Goal: Information Seeking & Learning: Learn about a topic

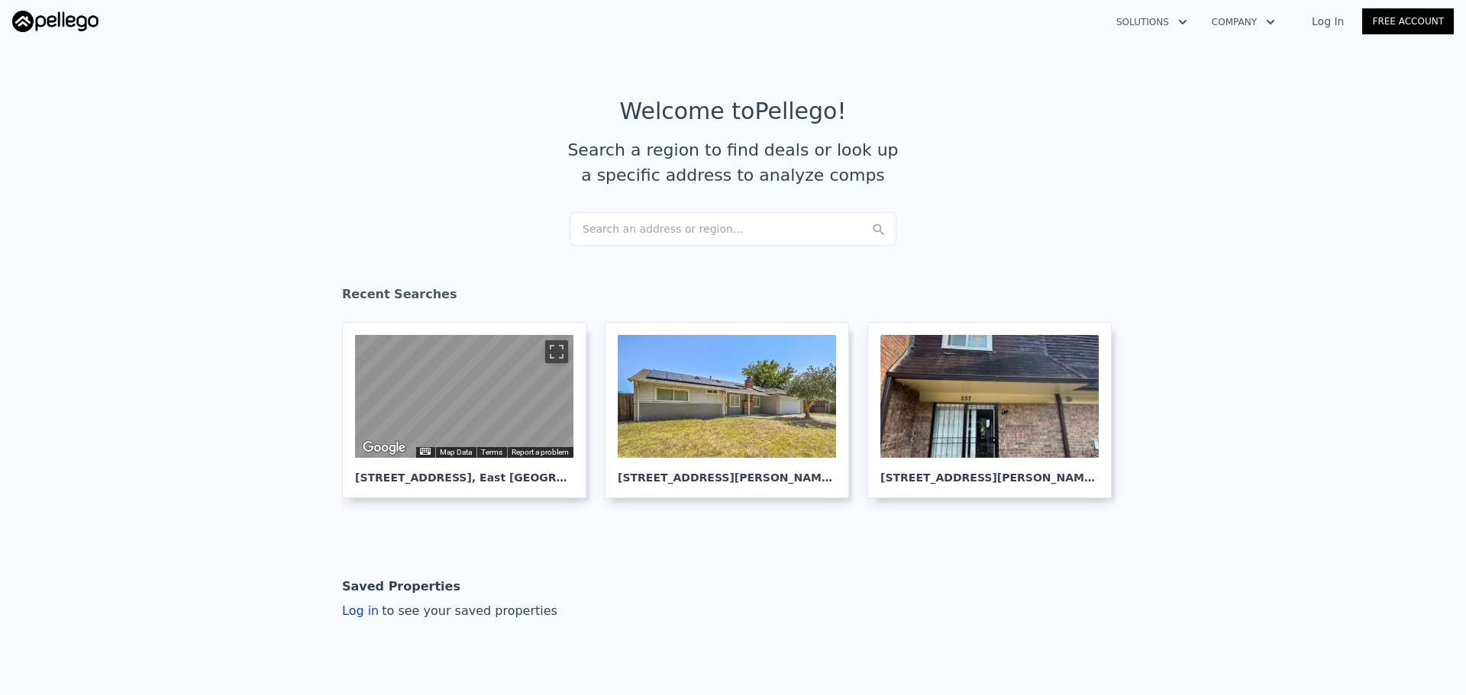
click at [686, 225] on div "Search an address or region..." at bounding box center [732, 229] width 327 height 34
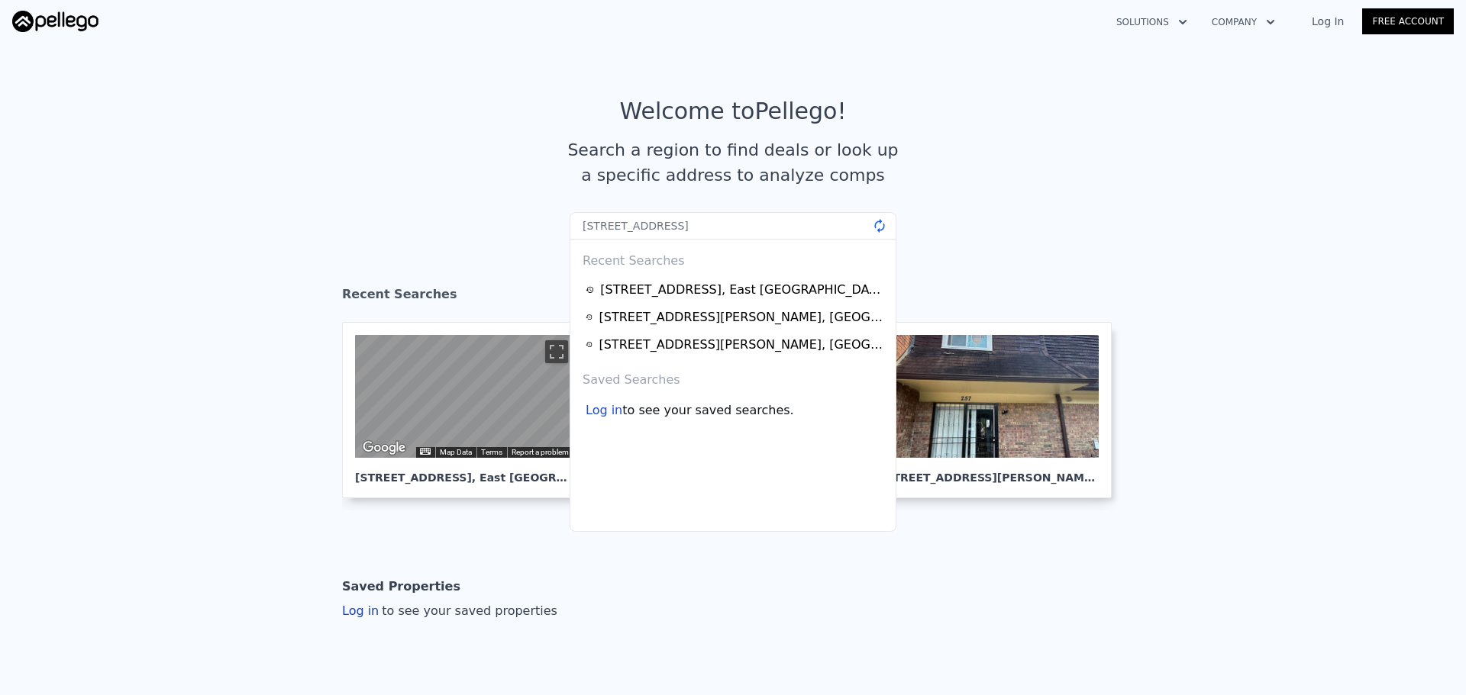
type input "[STREET_ADDRESS]"
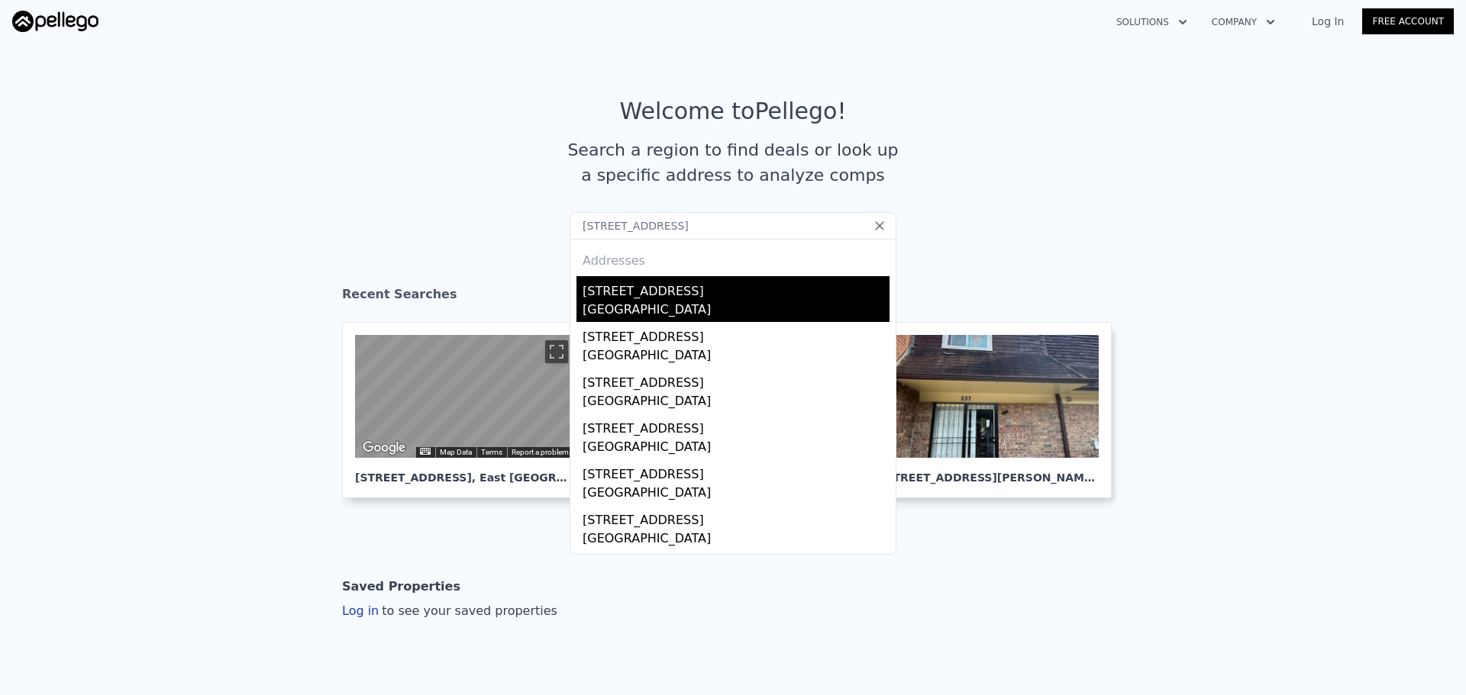
click at [673, 310] on div "[GEOGRAPHIC_DATA]" at bounding box center [735, 311] width 307 height 21
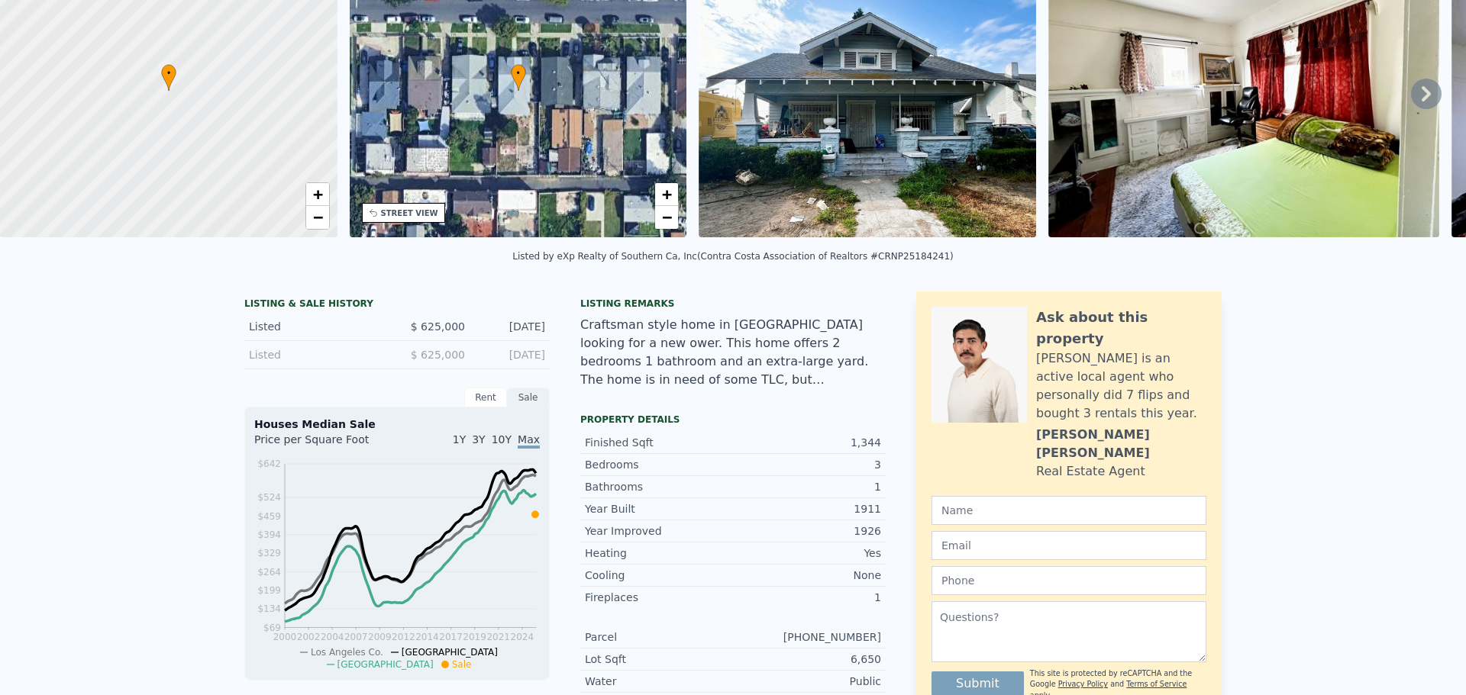
scroll to position [5, 0]
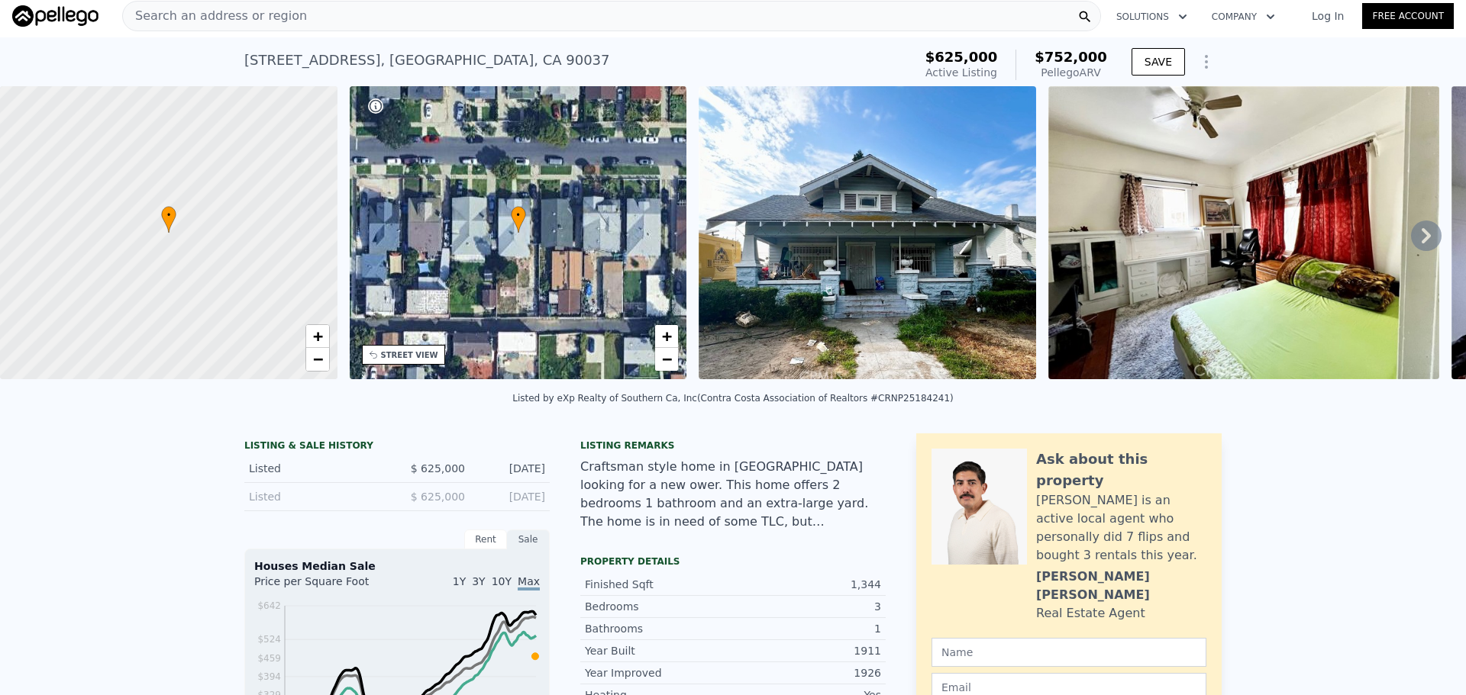
click at [405, 25] on div "Search an address or region" at bounding box center [611, 16] width 979 height 31
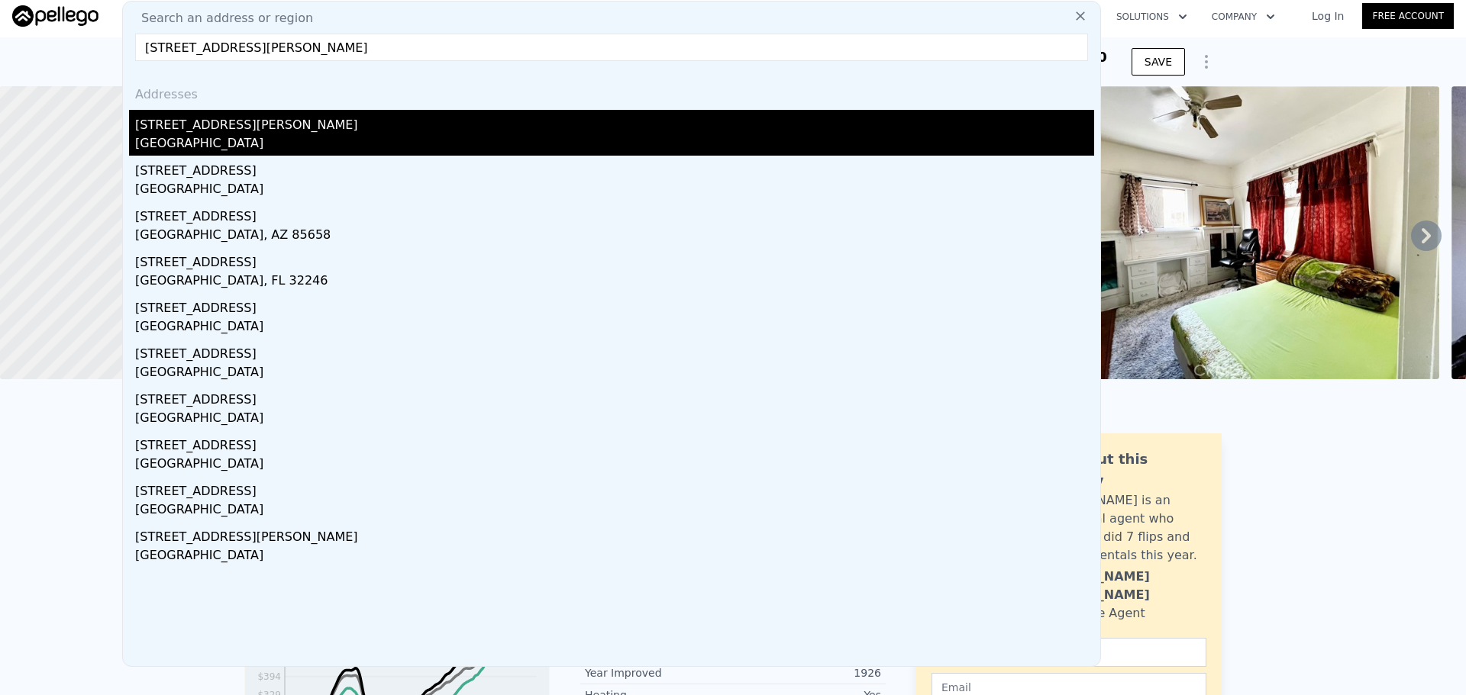
type input "[STREET_ADDRESS][PERSON_NAME]"
click at [320, 134] on div "[STREET_ADDRESS][PERSON_NAME]" at bounding box center [614, 122] width 959 height 24
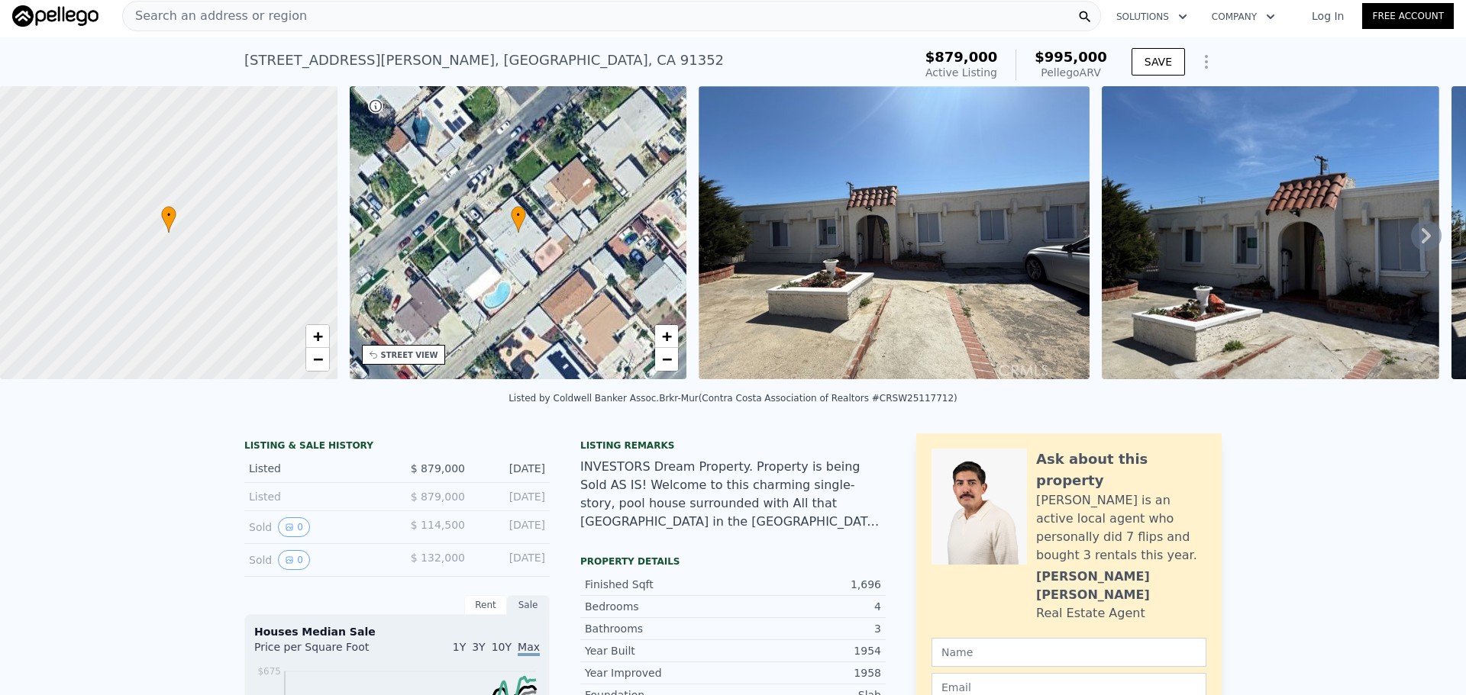
click at [473, 33] on div "Search an address or region Solutions Company Open main menu Log In Free Account" at bounding box center [732, 16] width 1441 height 37
click at [482, 21] on div "Search an address or region" at bounding box center [611, 16] width 979 height 31
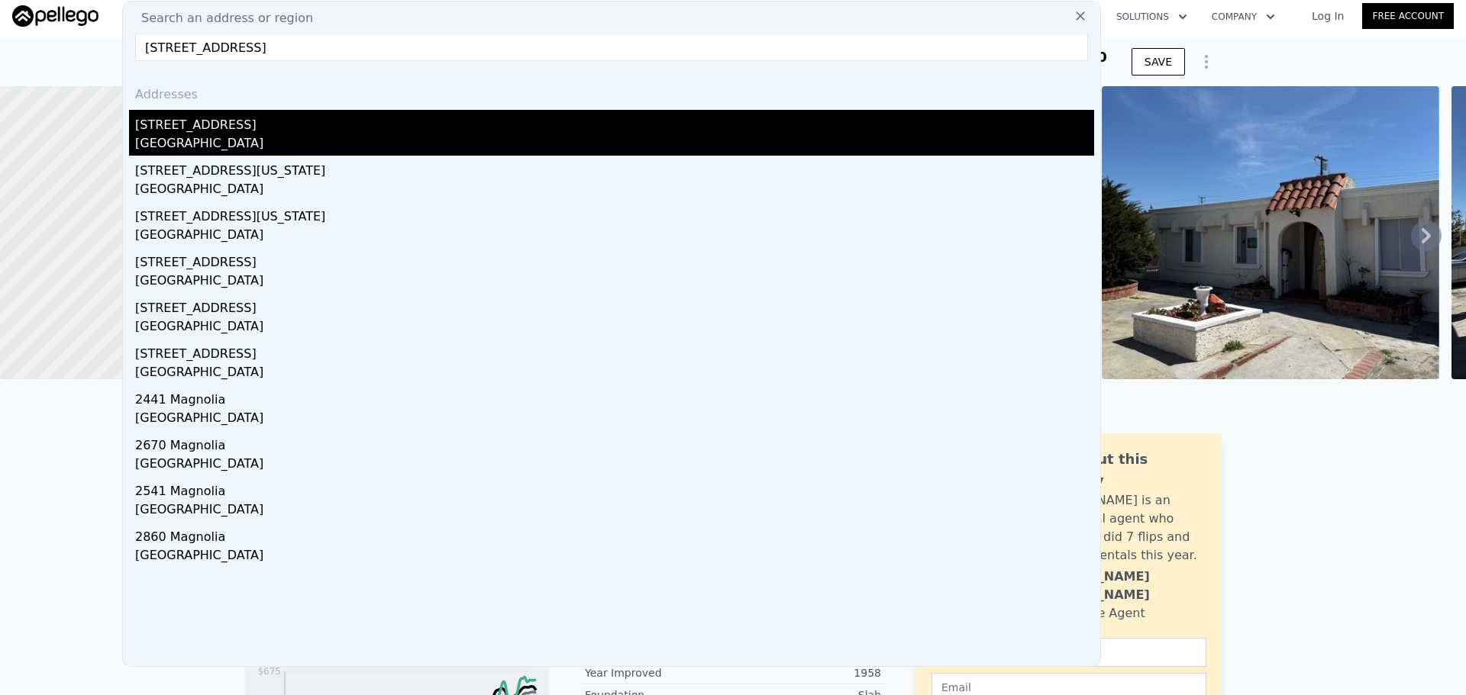
type input "[STREET_ADDRESS]"
click at [193, 139] on div "[GEOGRAPHIC_DATA]" at bounding box center [614, 144] width 959 height 21
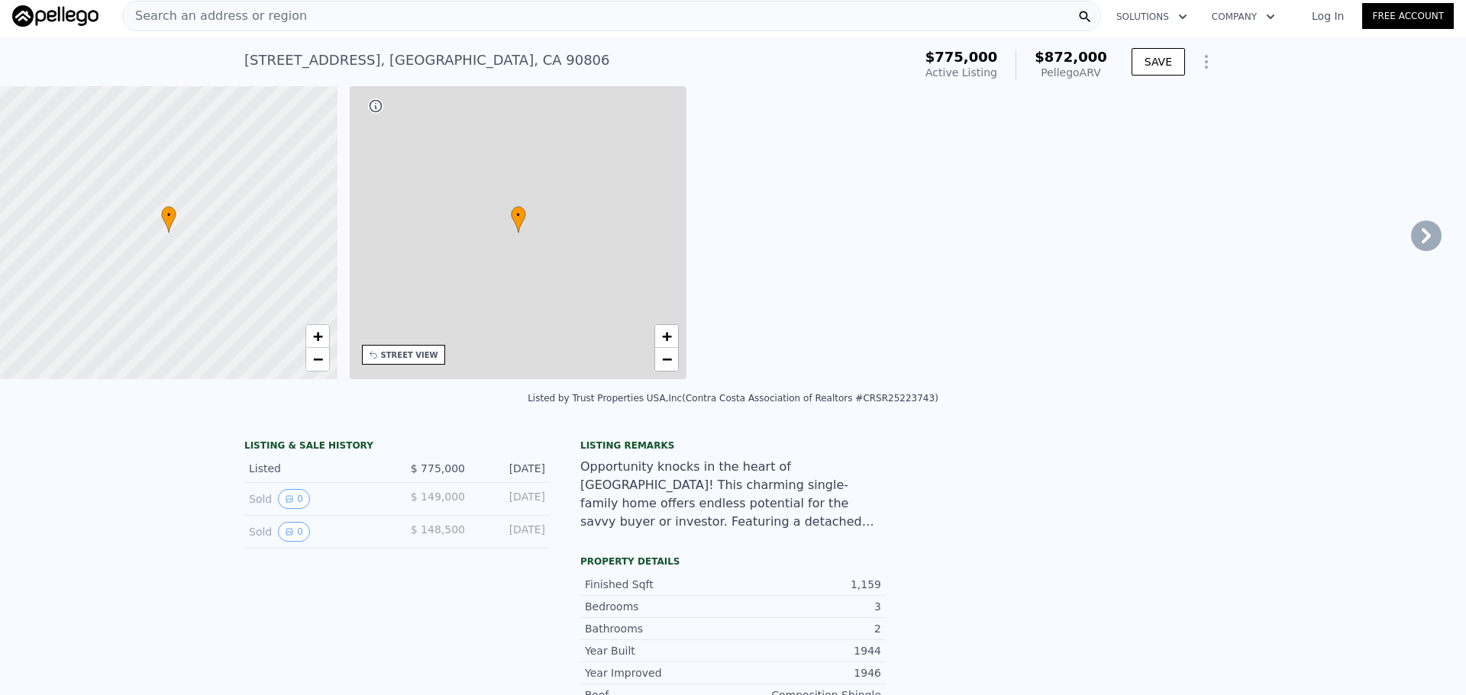
type input "952"
type input "1614"
type input "3224"
type input "8440"
type input "$ 872,000"
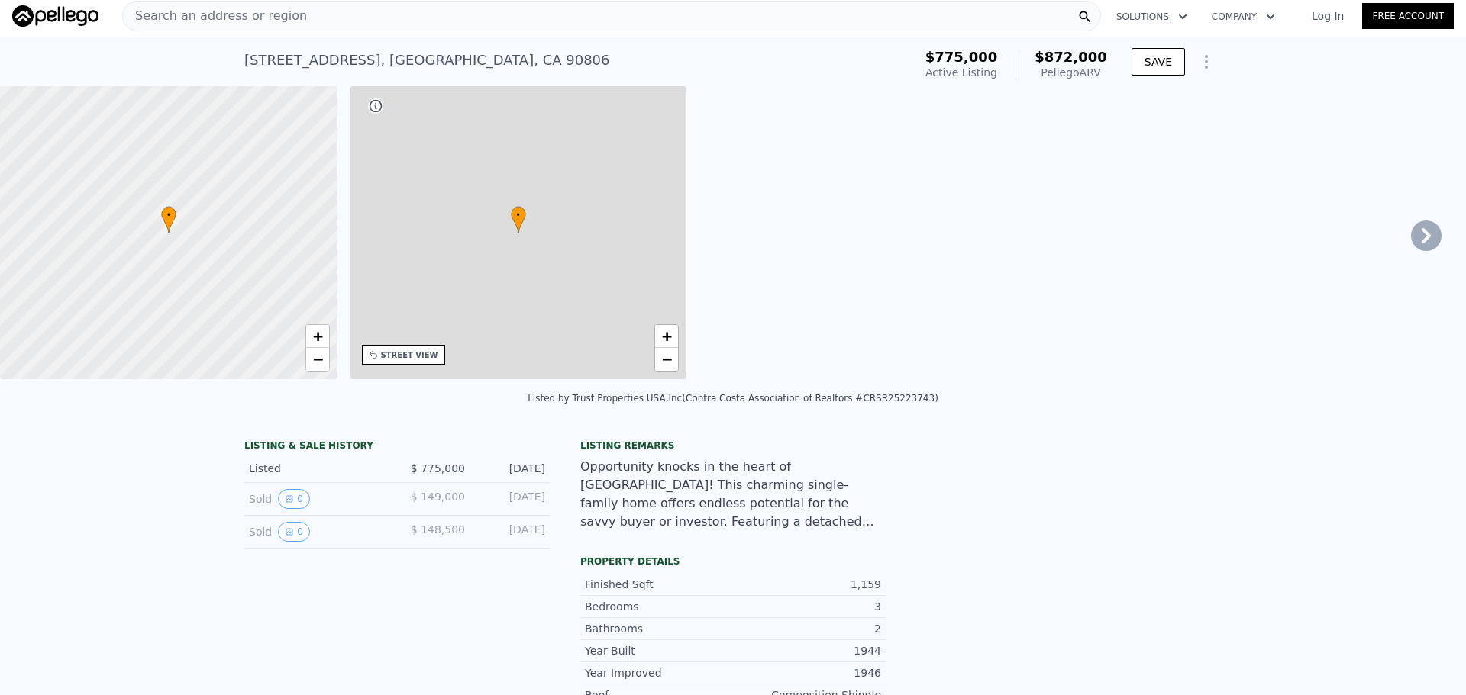
type input "-$ 3,788"
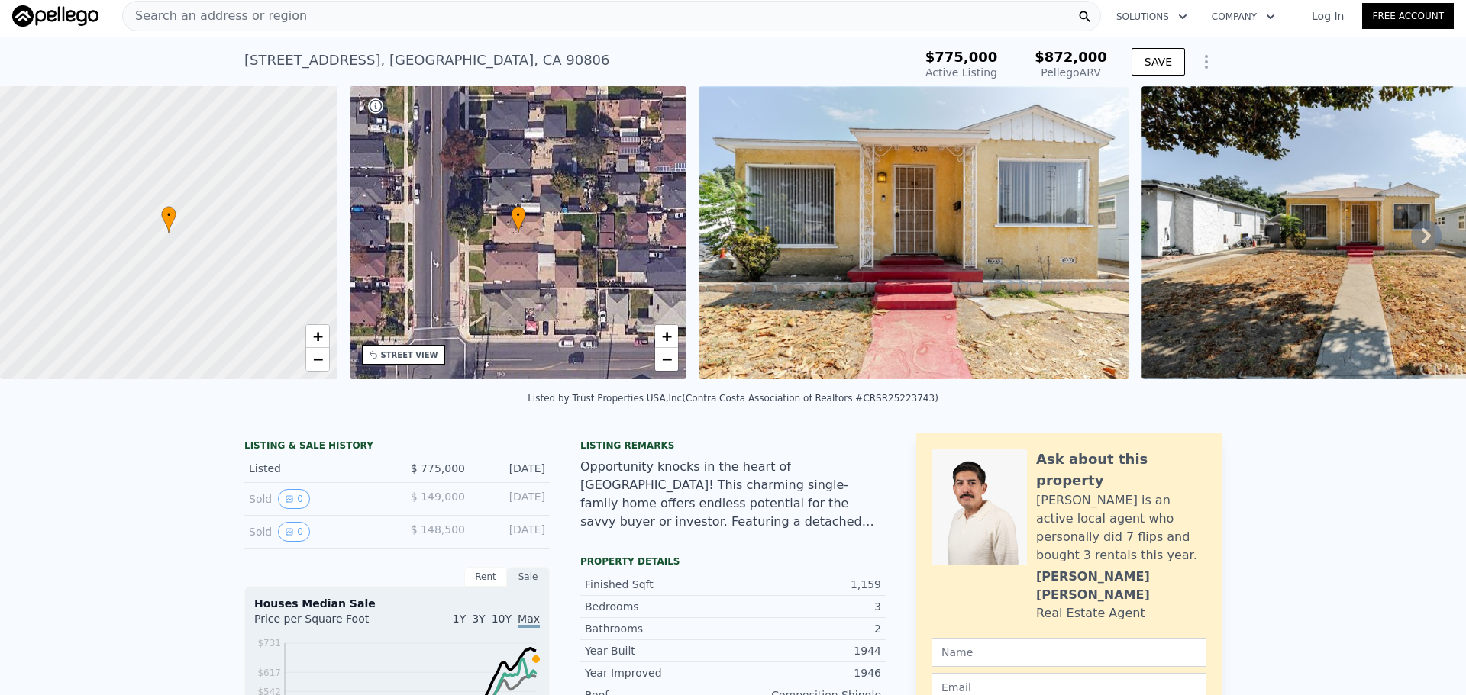
click at [441, 28] on div "Search an address or region" at bounding box center [611, 16] width 979 height 31
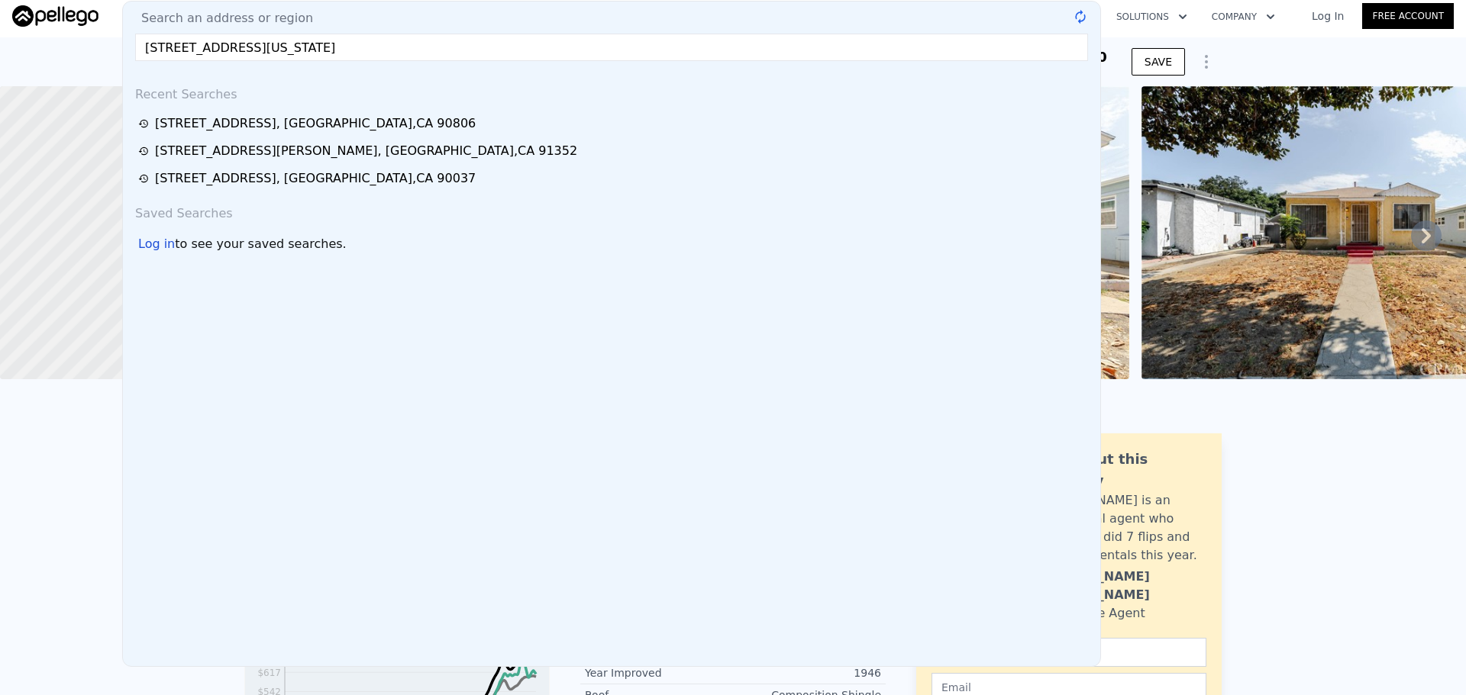
type input "[STREET_ADDRESS][US_STATE]"
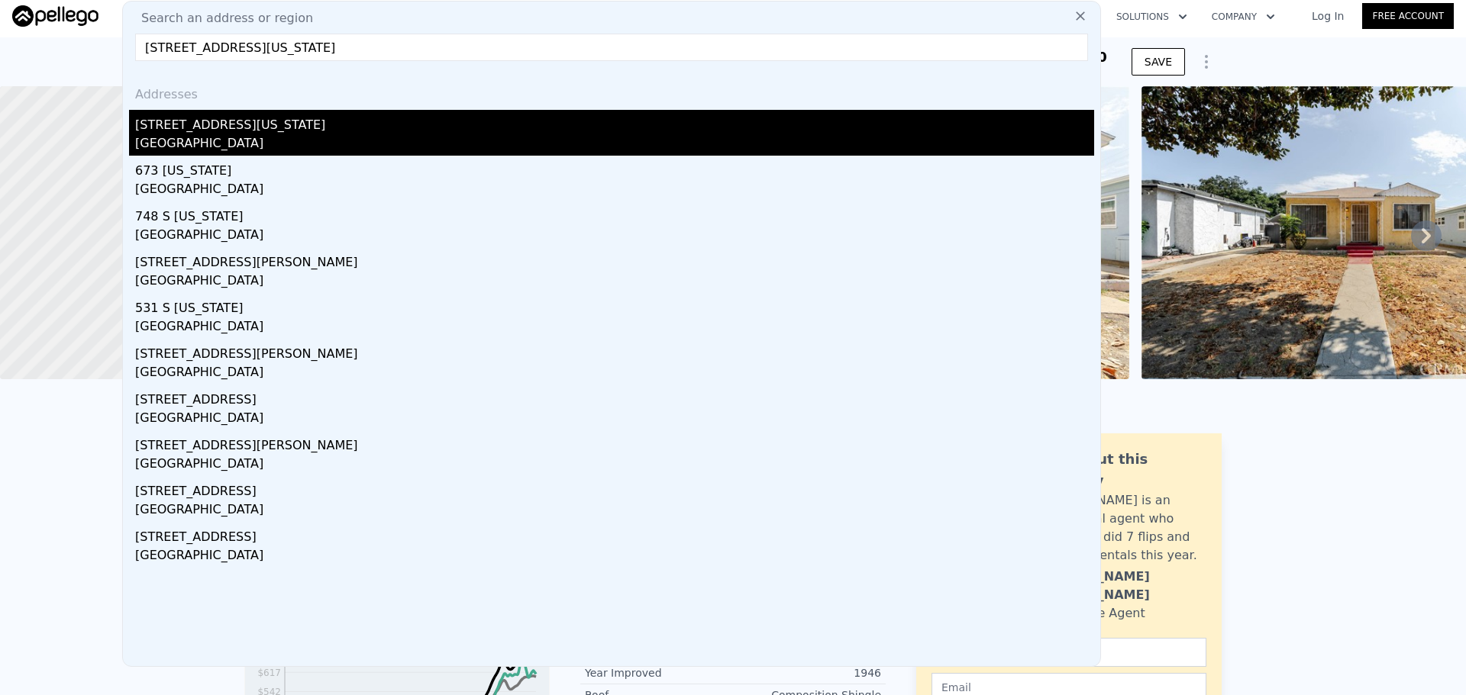
click at [213, 135] on div "[GEOGRAPHIC_DATA]" at bounding box center [614, 144] width 959 height 21
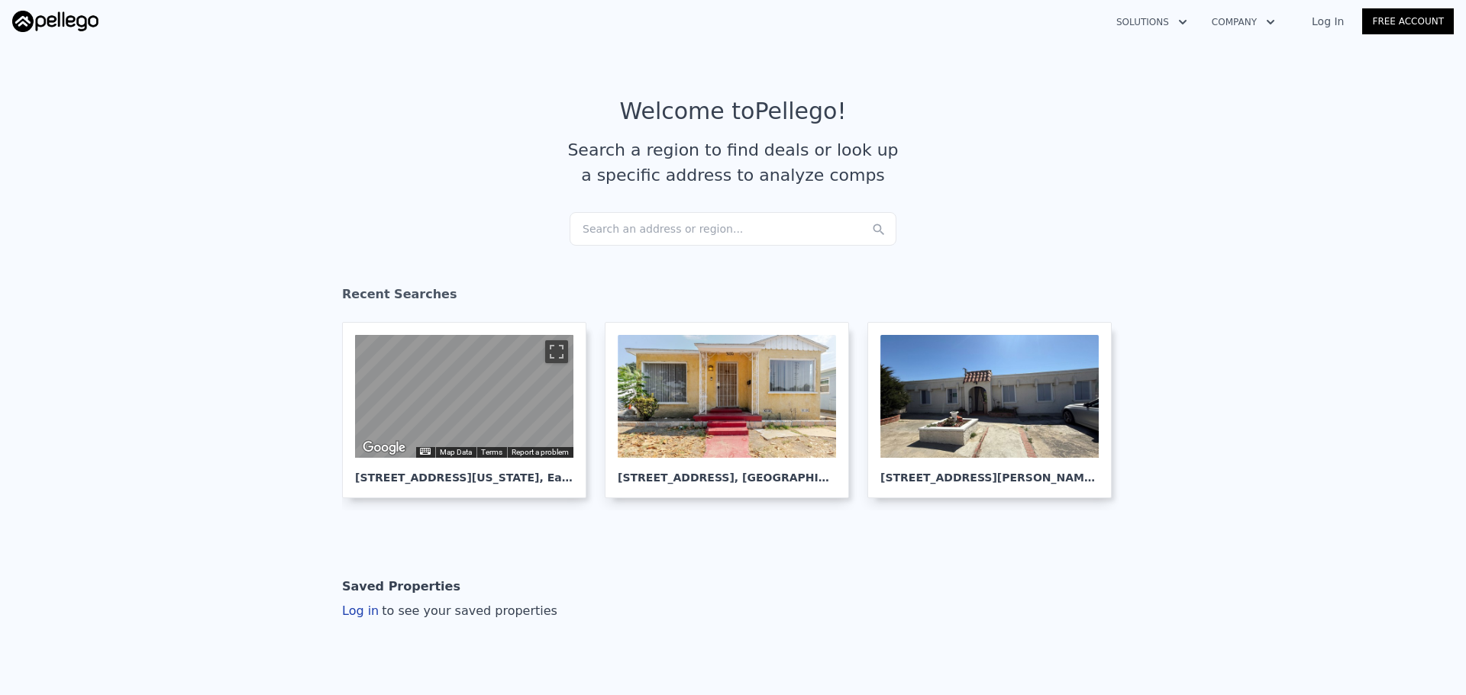
click at [737, 233] on div "Search an address or region..." at bounding box center [732, 229] width 327 height 34
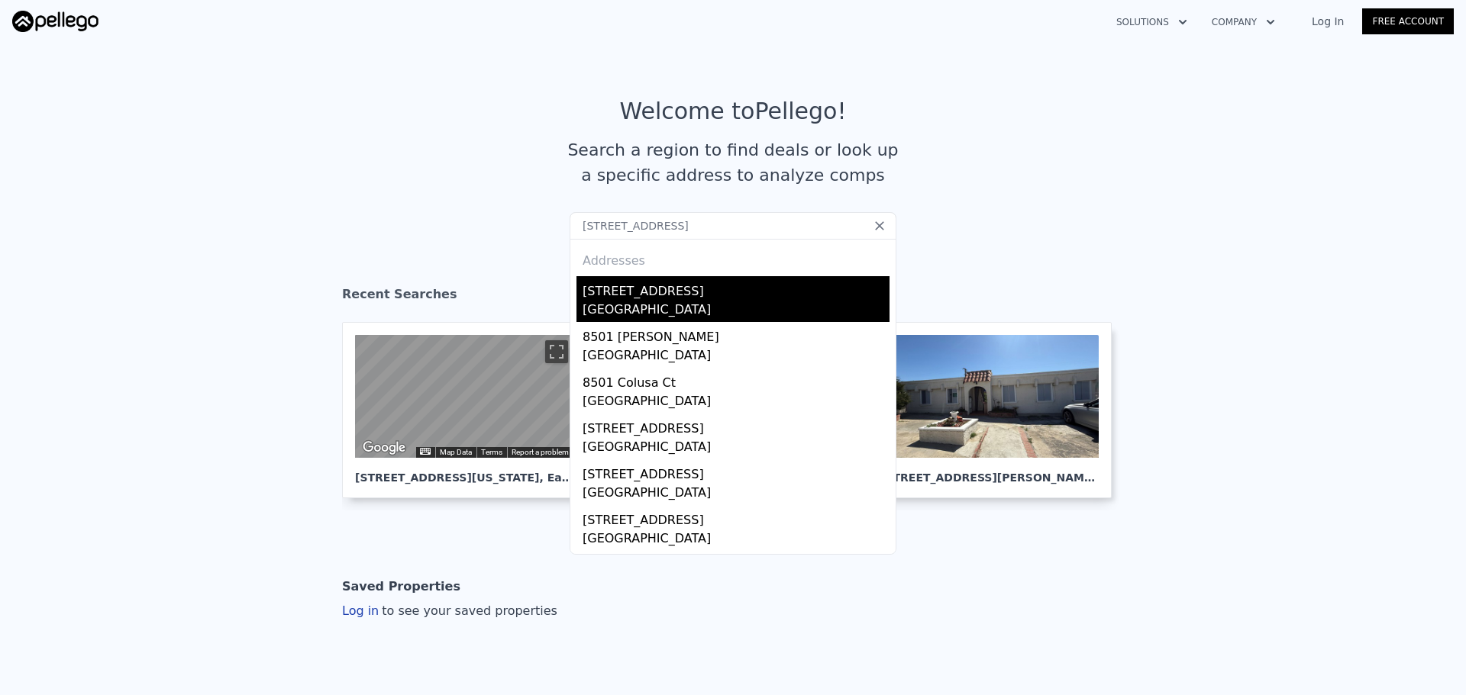
type input "[STREET_ADDRESS]"
click at [654, 292] on div "[STREET_ADDRESS]" at bounding box center [735, 288] width 307 height 24
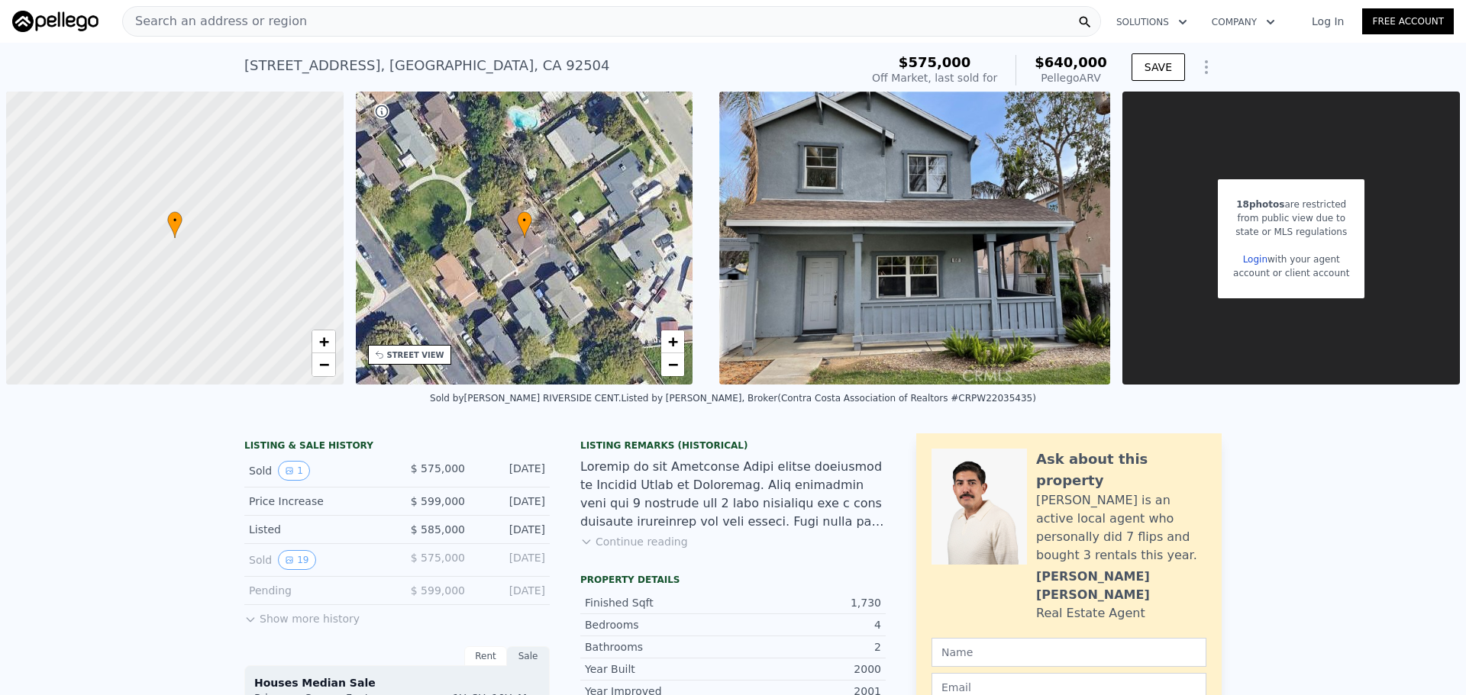
click at [438, 23] on div "Search an address or region" at bounding box center [611, 21] width 979 height 31
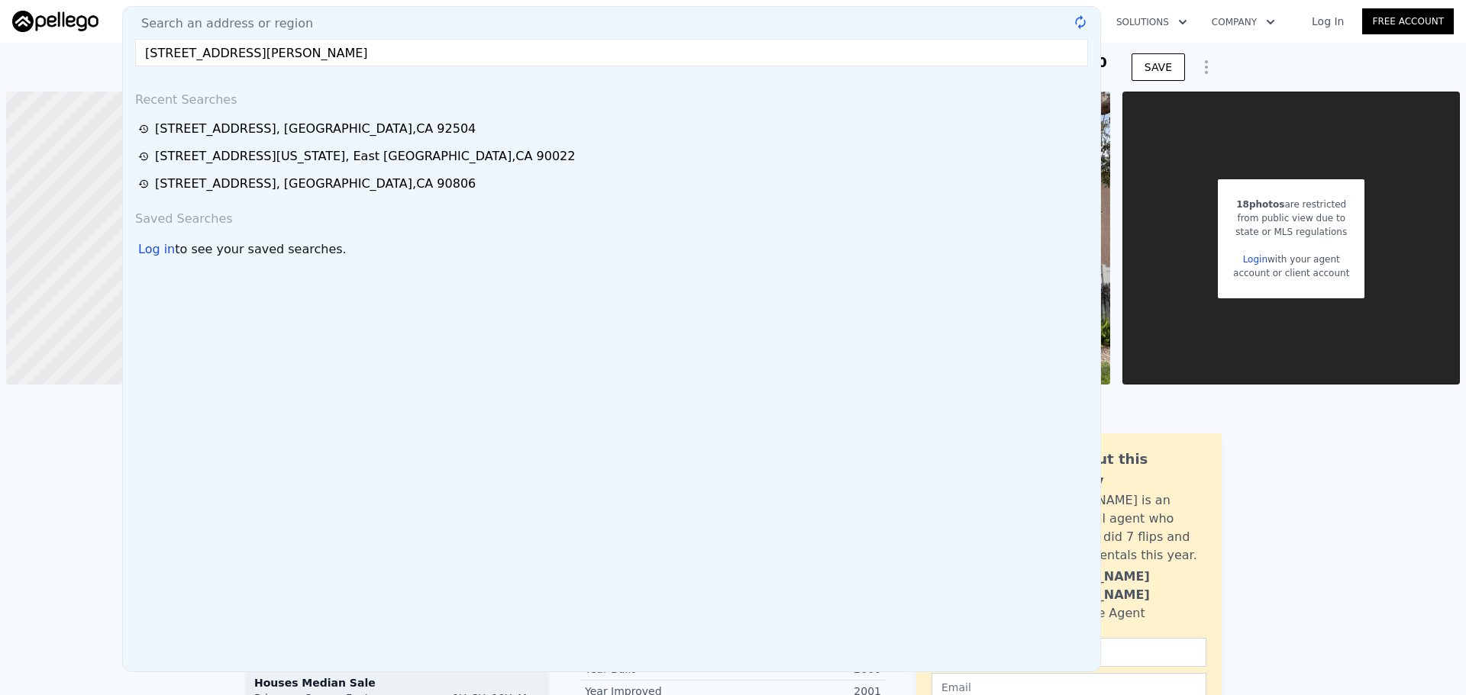
type input "[STREET_ADDRESS][PERSON_NAME]"
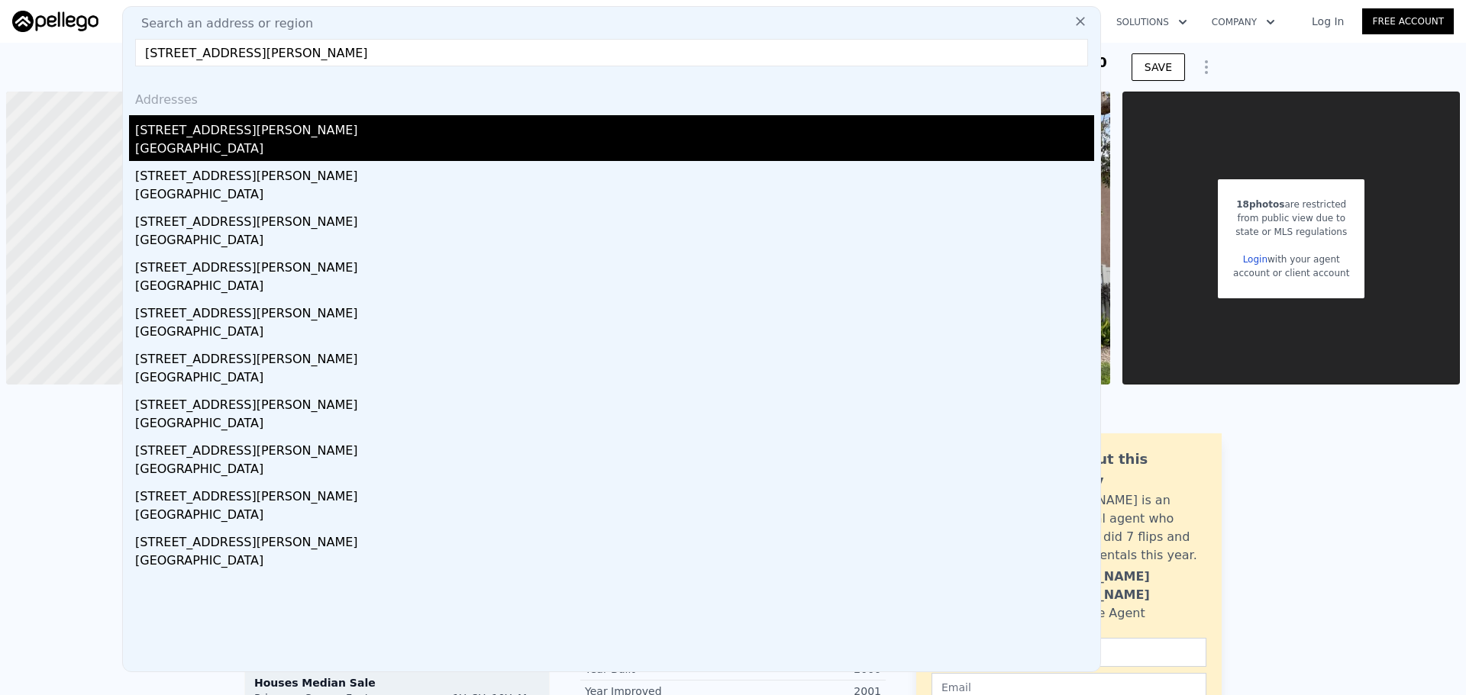
click at [332, 135] on div "90 Smiley Ingram Rd SE" at bounding box center [614, 127] width 959 height 24
